Goal: Task Accomplishment & Management: Manage account settings

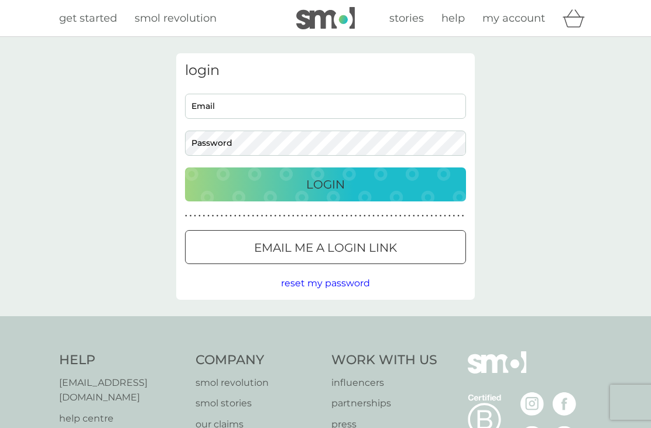
click at [283, 105] on input "Email" at bounding box center [325, 106] width 281 height 25
type input "[EMAIL_ADDRESS][DOMAIN_NAME]"
click at [327, 178] on p "Login" at bounding box center [325, 184] width 39 height 19
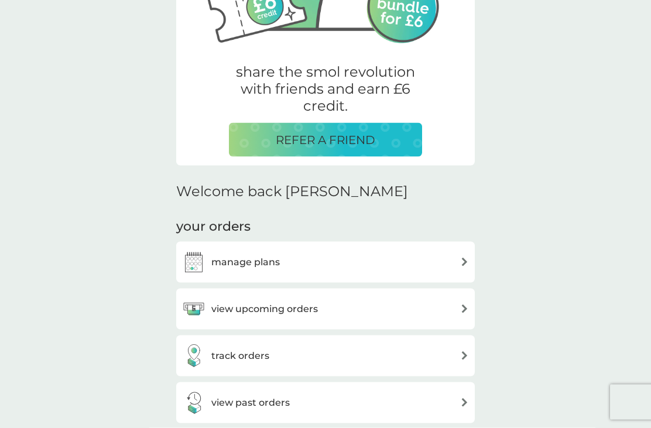
scroll to position [193, 0]
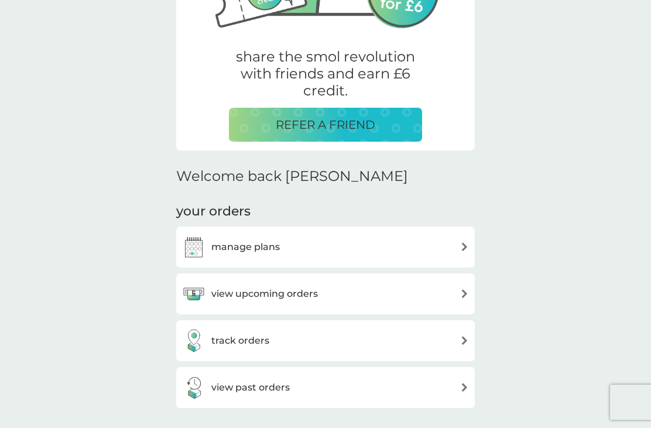
click at [394, 249] on div "manage plans" at bounding box center [325, 246] width 287 height 23
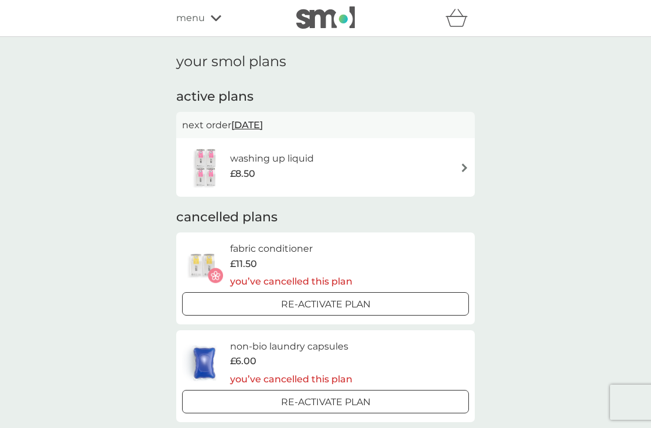
click at [395, 168] on div "washing up liquid £8.50" at bounding box center [325, 167] width 287 height 41
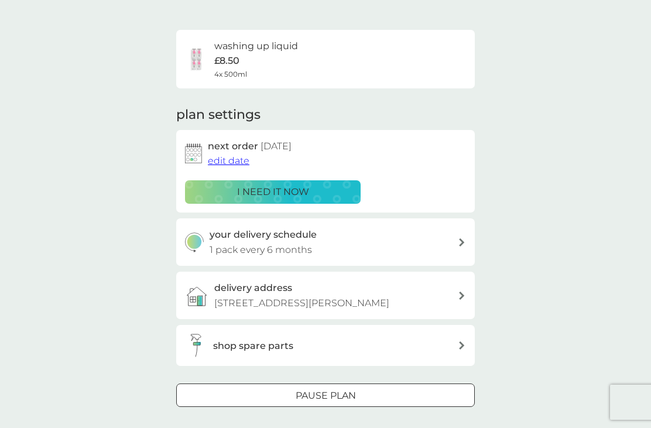
scroll to position [77, 0]
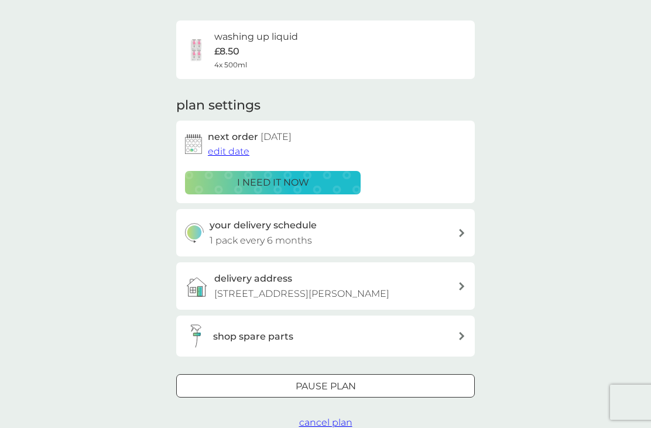
click at [330, 423] on span "cancel plan" at bounding box center [325, 422] width 53 height 11
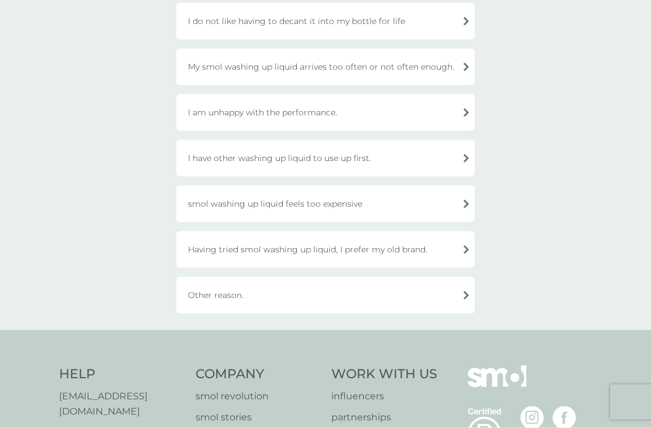
scroll to position [239, 0]
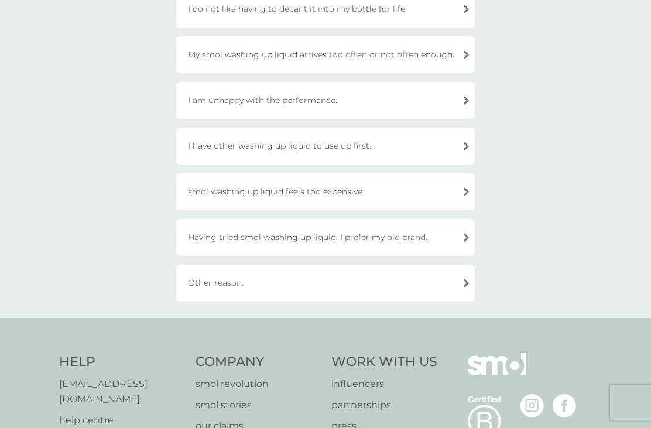
click at [332, 144] on div "I have other washing up liquid to use up first." at bounding box center [325, 146] width 299 height 37
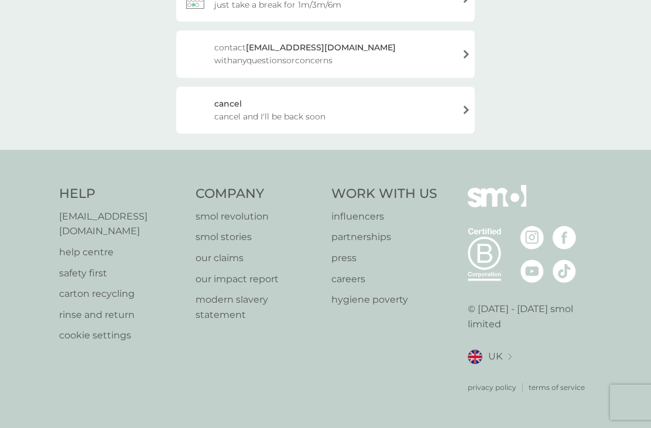
scroll to position [165, 0]
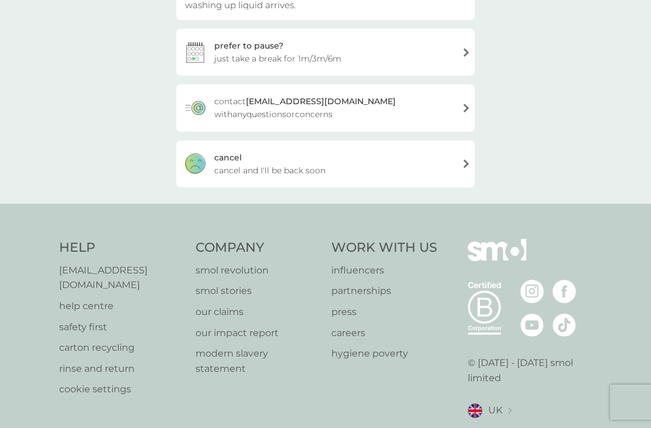
click at [314, 167] on span "cancel and I'll be back soon" at bounding box center [269, 170] width 111 height 13
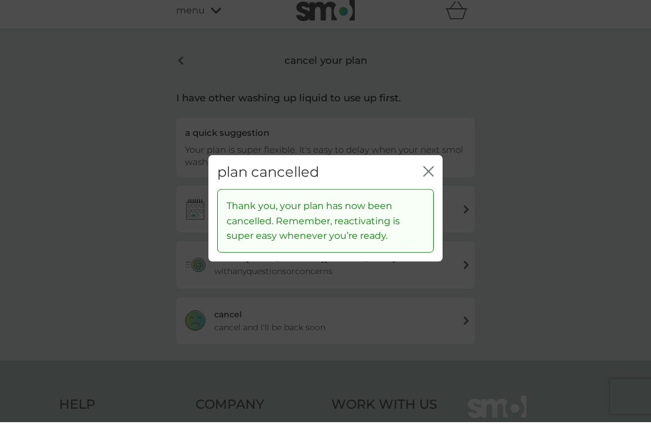
scroll to position [0, 0]
